Goal: Communication & Community: Share content

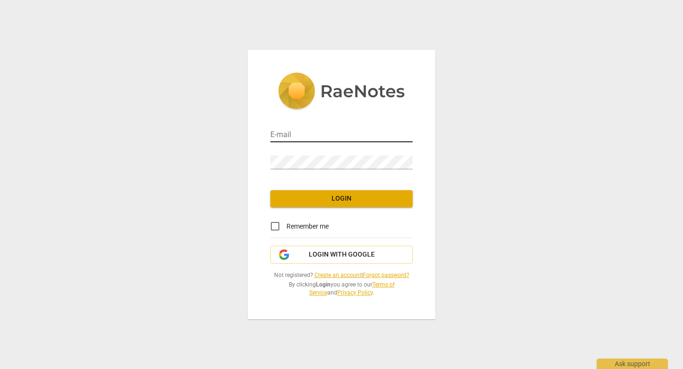
click at [329, 130] on input "email" at bounding box center [341, 136] width 142 height 14
type input "tsadoun@gmail.com"
click at [342, 248] on button "Login with Google" at bounding box center [341, 255] width 142 height 18
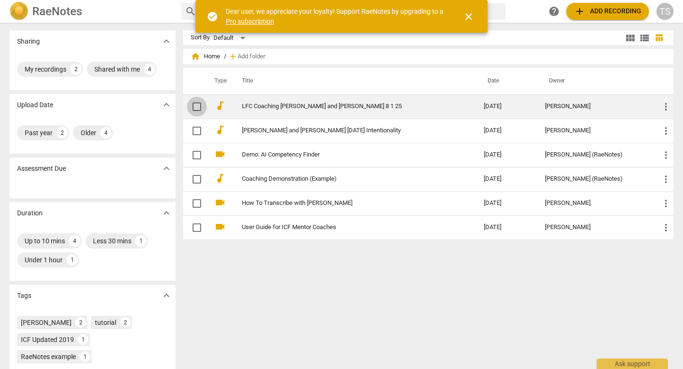
click at [195, 104] on input "checkbox" at bounding box center [197, 106] width 20 height 11
checkbox input "false"
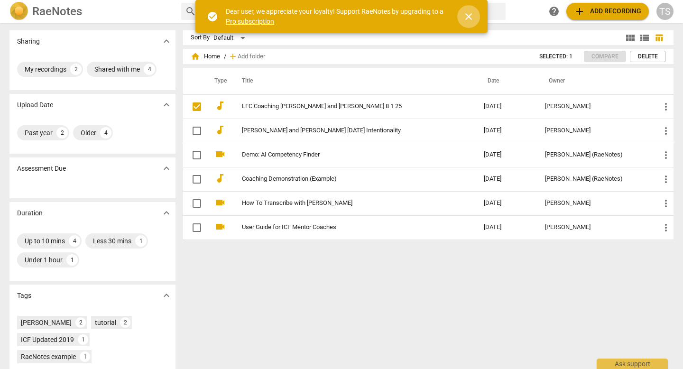
click at [470, 17] on span "close" at bounding box center [468, 16] width 11 height 11
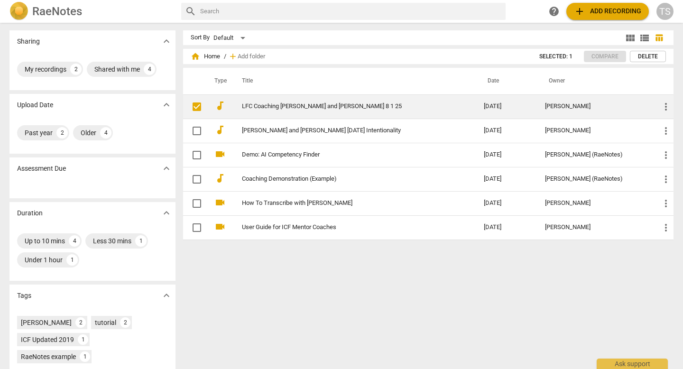
click at [308, 105] on link "LFC Coaching [PERSON_NAME] and [PERSON_NAME] 8 1 25" at bounding box center [346, 106] width 208 height 7
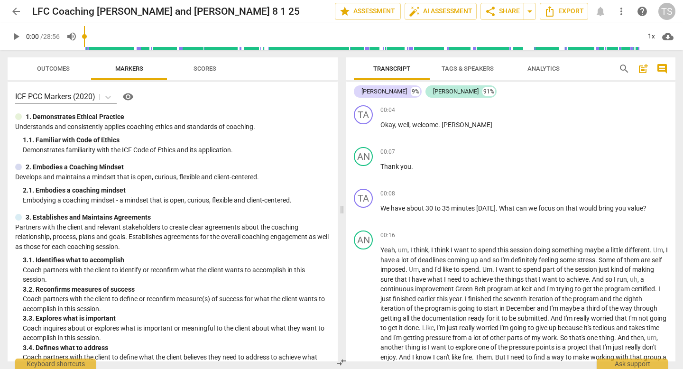
click at [468, 66] on span "Tags & Speakers" at bounding box center [468, 68] width 52 height 7
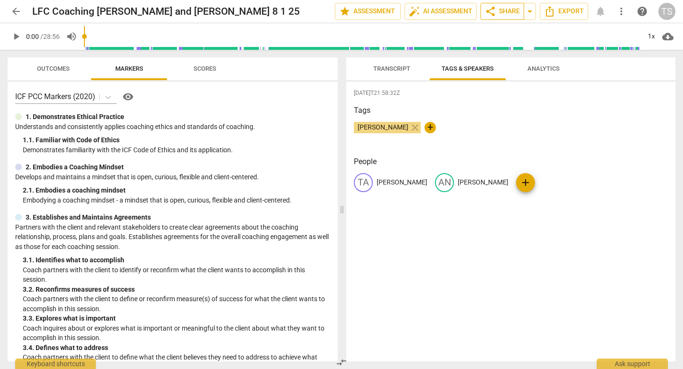
click at [504, 13] on span "share Share" at bounding box center [502, 11] width 35 height 11
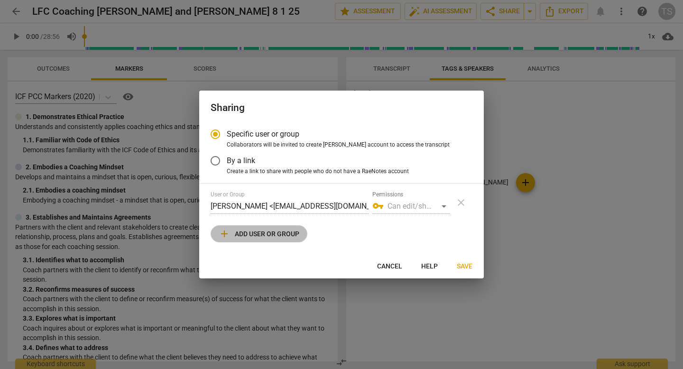
click at [264, 232] on span "add Add user or group" at bounding box center [259, 233] width 81 height 11
radio input "false"
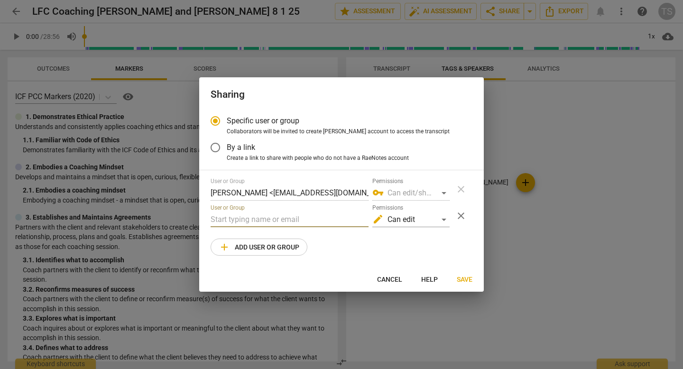
click at [304, 222] on input "text" at bounding box center [290, 219] width 158 height 15
paste input "[PERSON_NAME][EMAIL_ADDRESS][DOMAIN_NAME]"
type input "[PERSON_NAME][EMAIL_ADDRESS][DOMAIN_NAME]"
click at [463, 278] on span "Save" at bounding box center [465, 279] width 16 height 9
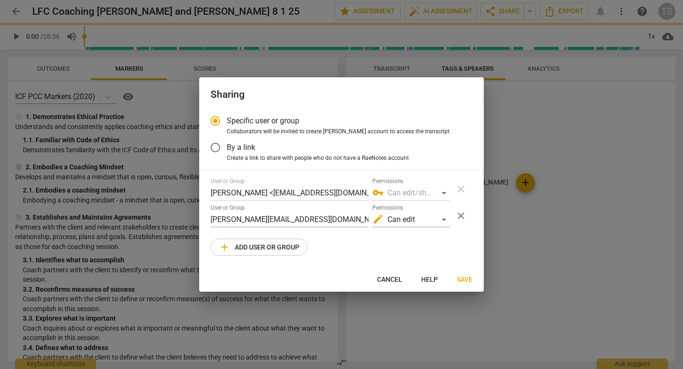
radio input "false"
type input "[PERSON_NAME] <[PERSON_NAME][EMAIL_ADDRESS][DOMAIN_NAME]>"
